Goal: Use online tool/utility: Utilize a website feature to perform a specific function

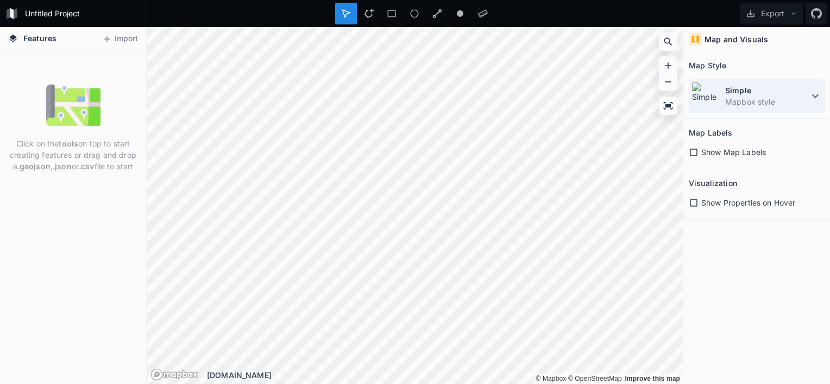
click at [811, 93] on icon at bounding box center [815, 96] width 13 height 13
click at [87, 180] on div "Features Import Click on the tools on top to start creating features or drag an…" at bounding box center [415, 205] width 830 height 357
click at [704, 153] on span "Show Map Labels" at bounding box center [733, 152] width 65 height 11
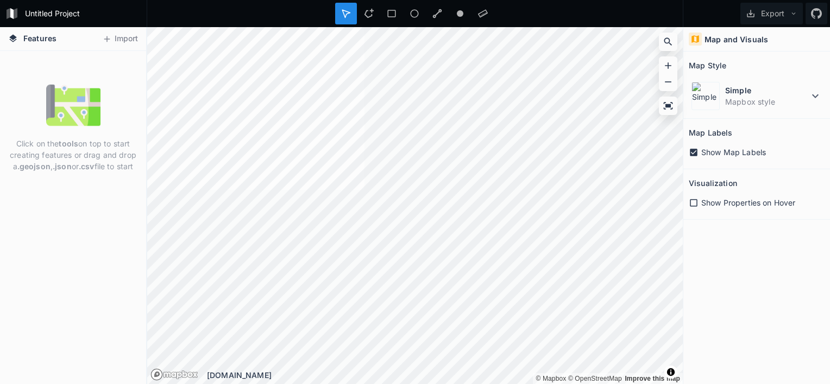
click at [708, 153] on span "Show Map Labels" at bounding box center [733, 152] width 65 height 11
click at [710, 198] on span "Show Properties on Hover" at bounding box center [748, 202] width 94 height 11
click at [709, 201] on span "Show Properties on Hover" at bounding box center [748, 202] width 94 height 11
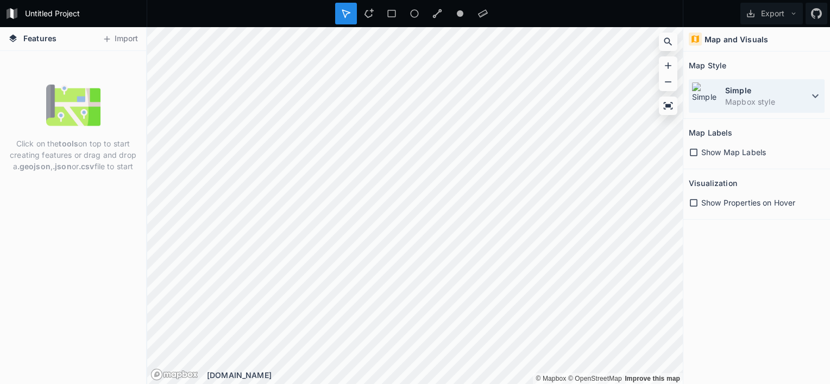
click at [791, 97] on dd "Mapbox style" at bounding box center [767, 101] width 84 height 11
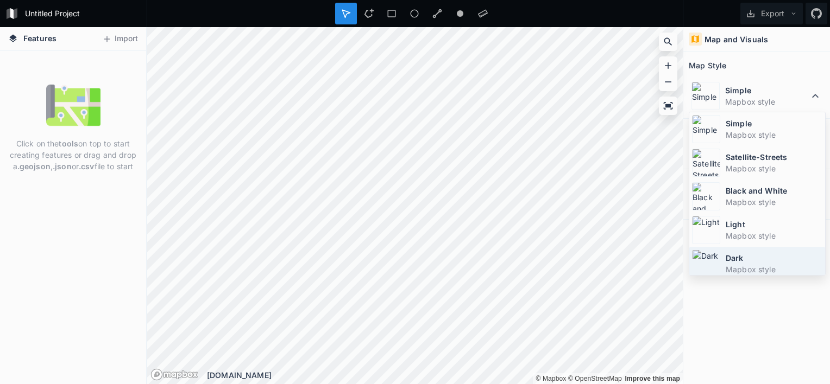
click at [754, 256] on dt "Dark" at bounding box center [774, 258] width 97 height 11
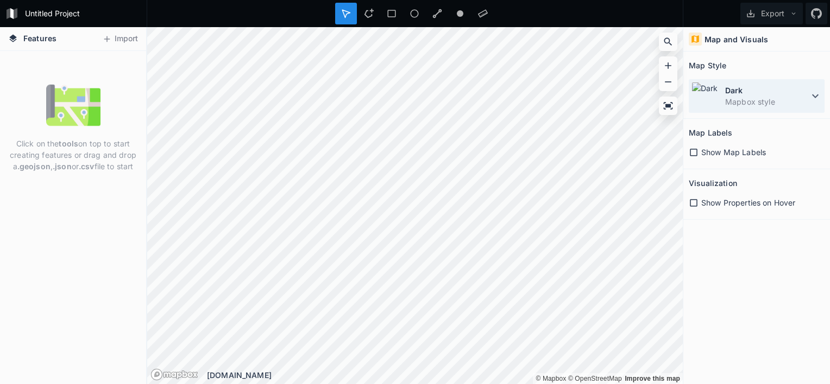
click at [759, 98] on dd "Mapbox style" at bounding box center [767, 101] width 84 height 11
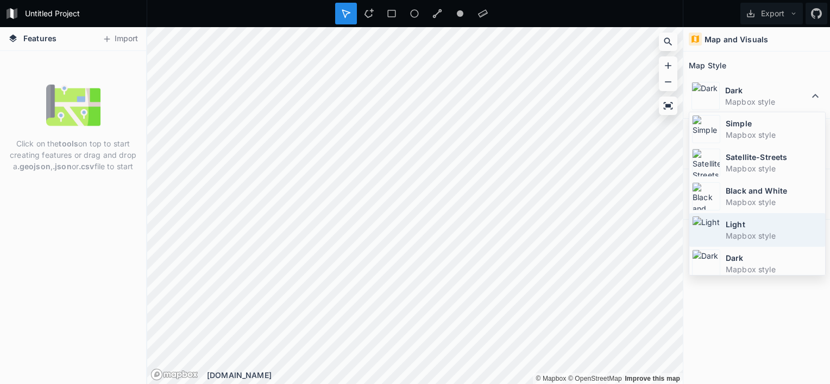
click at [756, 226] on dt "Light" at bounding box center [774, 224] width 97 height 11
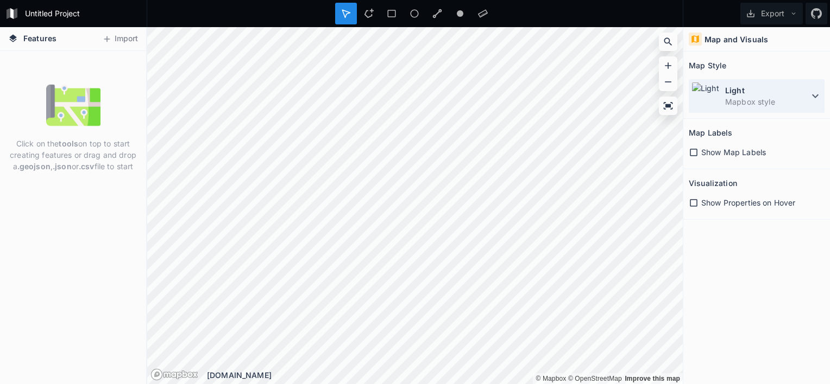
click at [776, 100] on dd "Mapbox style" at bounding box center [767, 101] width 84 height 11
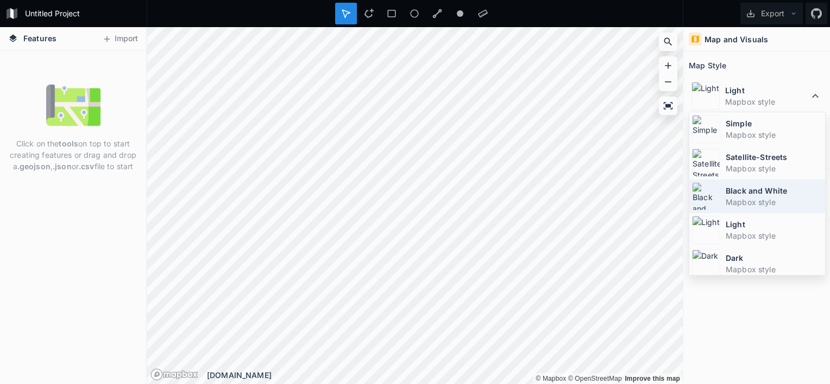
click at [751, 194] on dt "Black and White" at bounding box center [774, 190] width 97 height 11
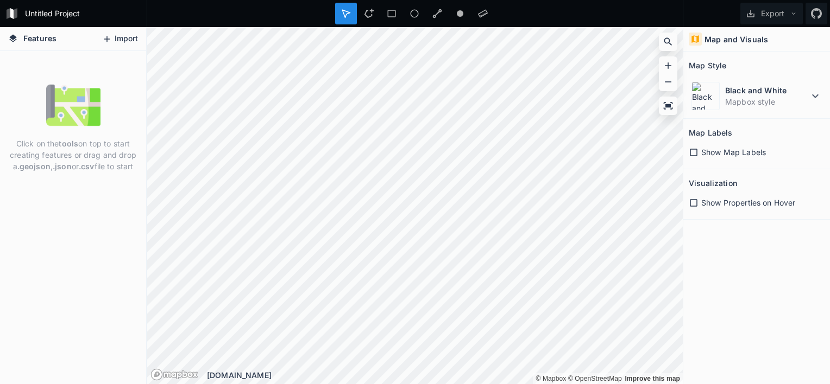
click at [128, 39] on button "Import" at bounding box center [120, 38] width 47 height 17
